Goal: Find specific page/section: Find specific page/section

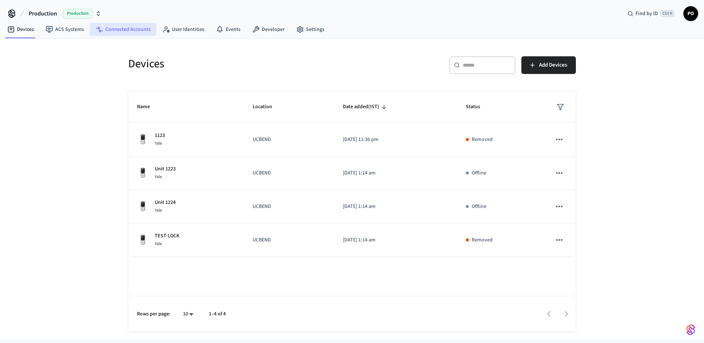
click at [123, 28] on link "Connected Accounts" at bounding box center [123, 29] width 67 height 13
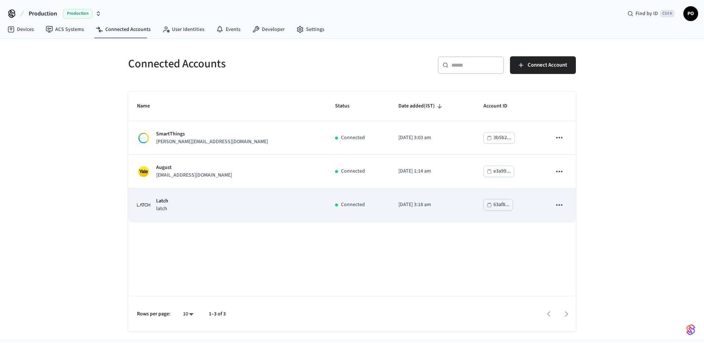
click at [265, 210] on div "Latch latch" at bounding box center [227, 204] width 181 height 15
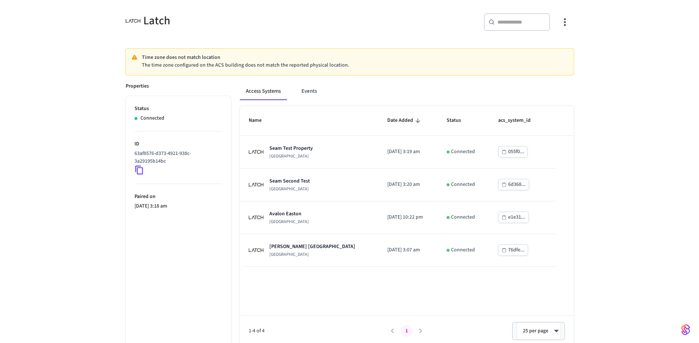
scroll to position [62, 0]
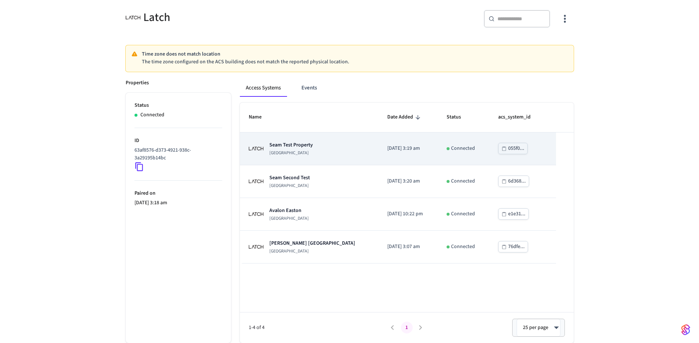
click at [334, 151] on div "Seam Test Property [GEOGRAPHIC_DATA]" at bounding box center [309, 148] width 121 height 15
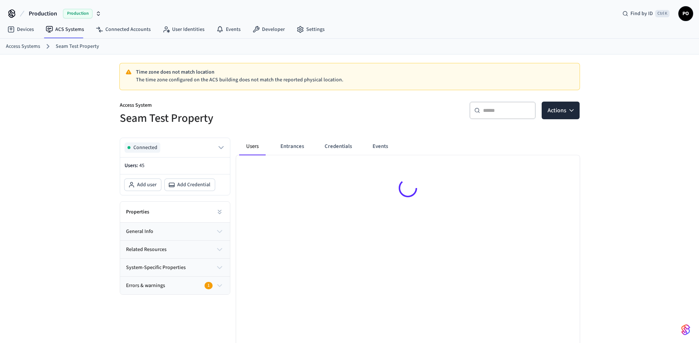
click at [505, 111] on input "text" at bounding box center [507, 110] width 48 height 7
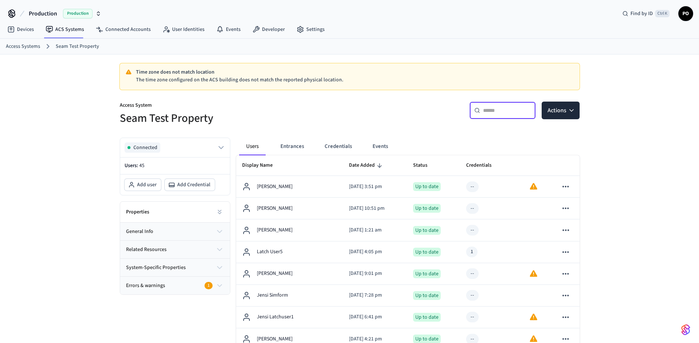
paste input "**********"
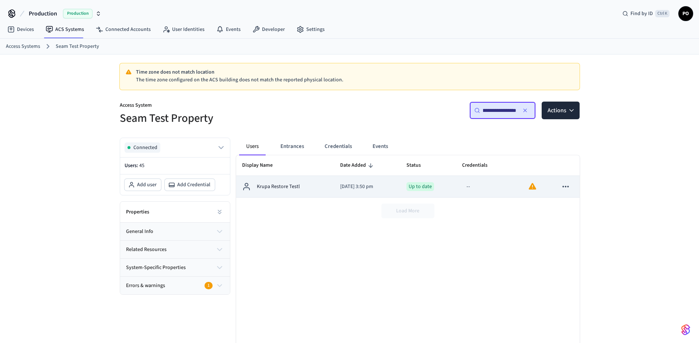
type input "**********"
click at [309, 192] on td "Krupa Restore Testl" at bounding box center [285, 187] width 98 height 22
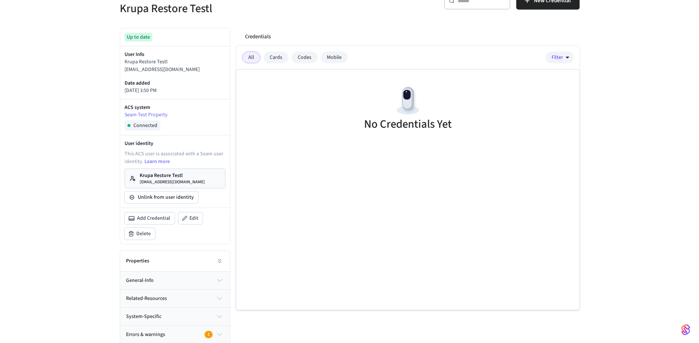
scroll to position [111, 0]
click at [224, 257] on button at bounding box center [219, 260] width 15 height 15
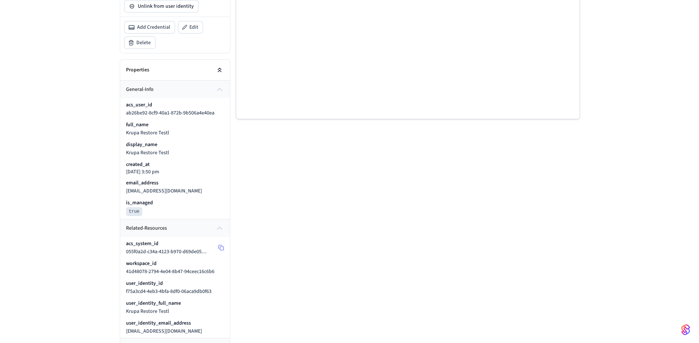
scroll to position [295, 0]
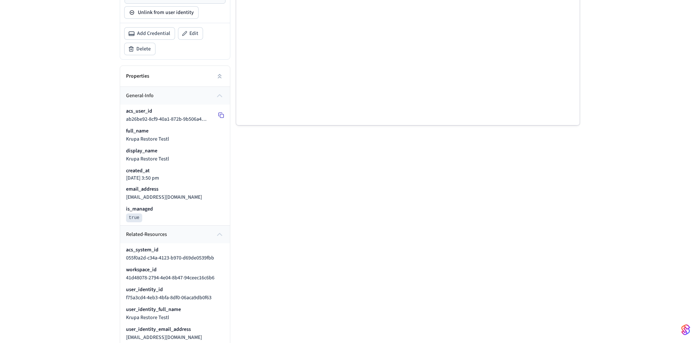
click at [221, 118] on icon at bounding box center [221, 115] width 6 height 6
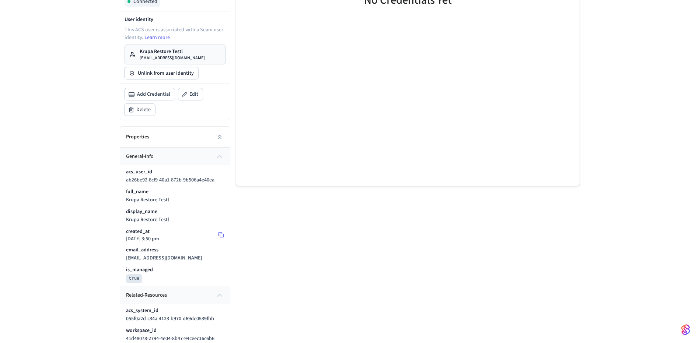
scroll to position [232, 0]
click at [221, 176] on icon at bounding box center [221, 178] width 6 height 6
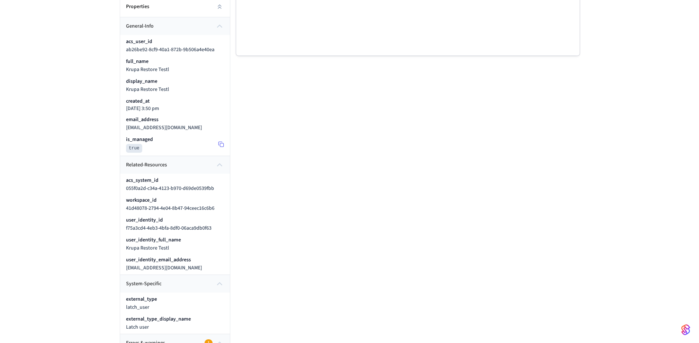
scroll to position [379, 0]
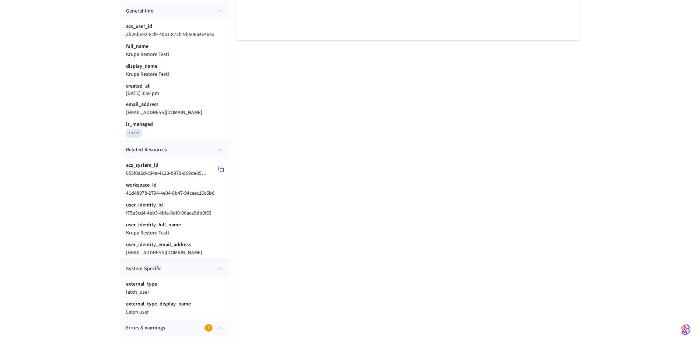
click at [223, 171] on icon at bounding box center [221, 170] width 6 height 6
click at [220, 189] on icon at bounding box center [221, 189] width 6 height 6
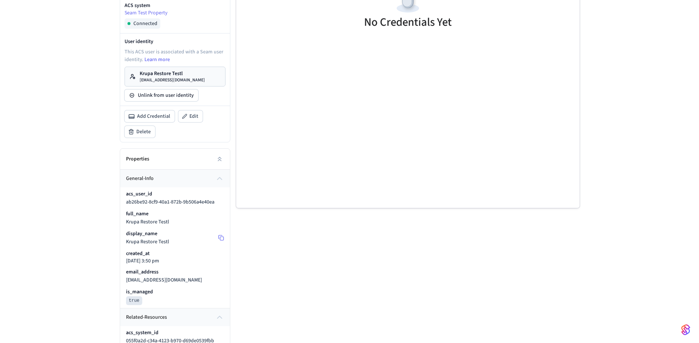
scroll to position [221, 0]
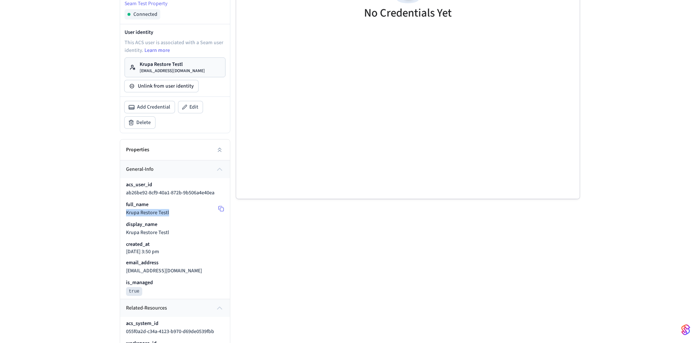
drag, startPoint x: 127, startPoint y: 212, endPoint x: 168, endPoint y: 213, distance: 41.6
click at [168, 213] on div "full_name [PERSON_NAME] Restore Testl" at bounding box center [175, 208] width 98 height 15
copy span "Krupa Restore Testl"
click at [178, 230] on div "display_name Krupa Restore Testl" at bounding box center [175, 228] width 98 height 15
click at [223, 269] on rect at bounding box center [221, 267] width 3 height 3
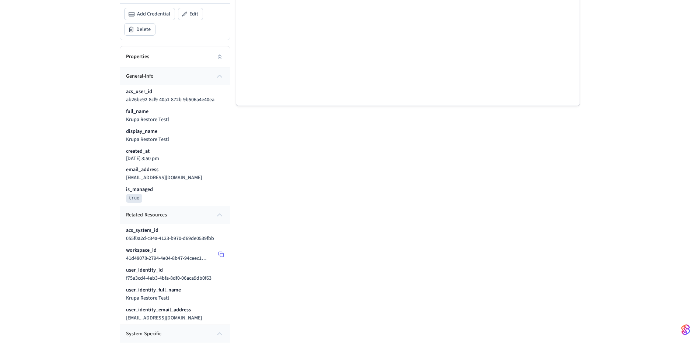
scroll to position [368, 0]
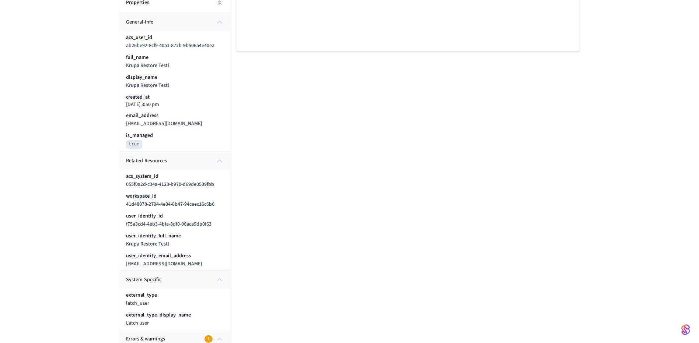
click at [593, 213] on div "Latch user created on Latch Mission Control This Latch user was created on Latc…" at bounding box center [349, 38] width 699 height 705
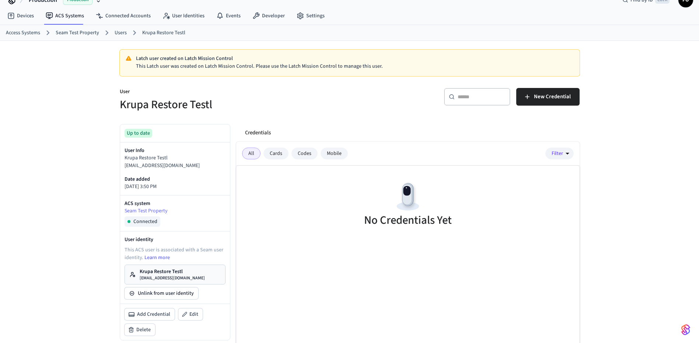
scroll to position [0, 0]
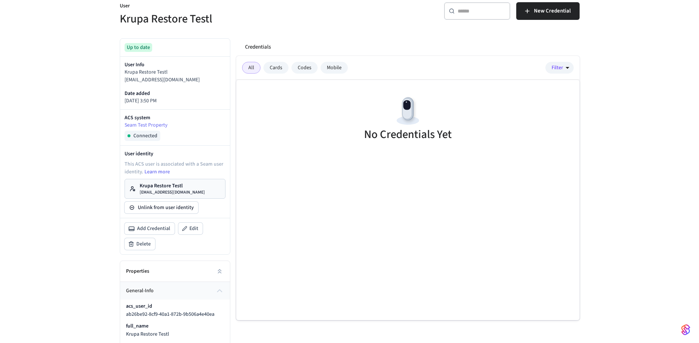
scroll to position [111, 0]
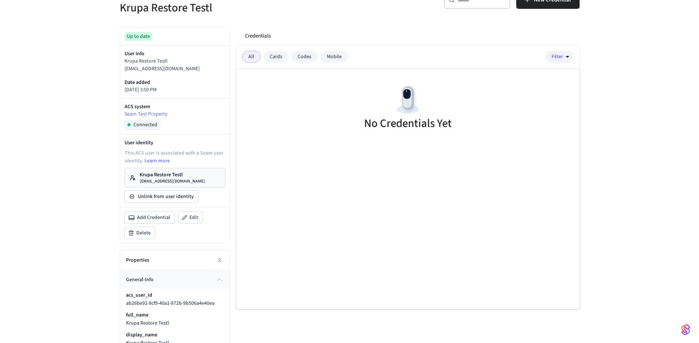
click at [631, 293] on div "Latch user created on Latch Mission Control This Latch user was created on Latc…" at bounding box center [349, 296] width 699 height 705
drag, startPoint x: 590, startPoint y: 325, endPoint x: 571, endPoint y: 278, distance: 50.6
click at [557, 282] on div "Latch user created on Latch Mission Control This Latch user was created on Latc…" at bounding box center [349, 296] width 699 height 705
drag, startPoint x: 597, startPoint y: 272, endPoint x: 566, endPoint y: 258, distance: 34.3
click at [555, 270] on div "Latch user created on Latch Mission Control This Latch user was created on Latc…" at bounding box center [349, 296] width 699 height 705
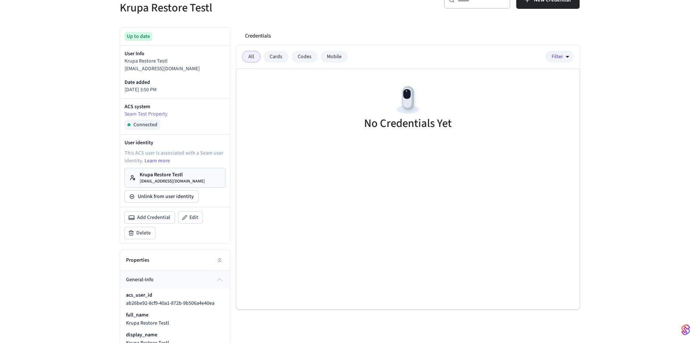
drag, startPoint x: 645, startPoint y: 216, endPoint x: 522, endPoint y: 319, distance: 161.6
click at [522, 319] on div "Latch user created on Latch Mission Control This Latch user was created on Latc…" at bounding box center [349, 296] width 699 height 705
drag, startPoint x: 522, startPoint y: 319, endPoint x: 577, endPoint y: 224, distance: 110.3
click at [577, 224] on div "Credentials All Cards Codes Mobile Filter No Credentials Yet" at bounding box center [404, 335] width 349 height 628
click at [589, 224] on div "Latch user created on Latch Mission Control This Latch user was created on Latc…" at bounding box center [349, 296] width 699 height 705
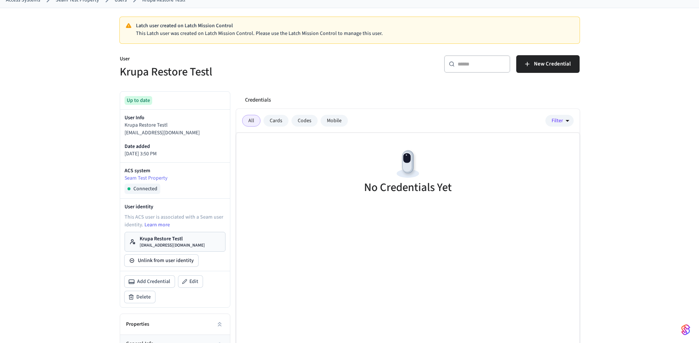
scroll to position [0, 0]
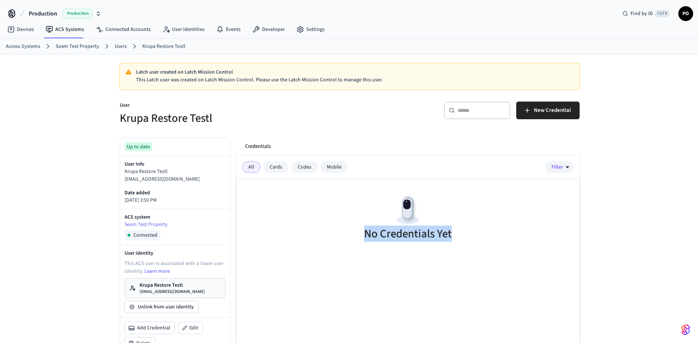
drag, startPoint x: 465, startPoint y: 229, endPoint x: 344, endPoint y: 236, distance: 121.0
click at [344, 236] on div "No Credentials Yet" at bounding box center [407, 219] width 343 height 80
drag, startPoint x: 344, startPoint y: 236, endPoint x: 312, endPoint y: 282, distance: 56.3
click at [312, 282] on div "No Credentials Yet" at bounding box center [407, 299] width 343 height 240
